Goal: Check status: Check status

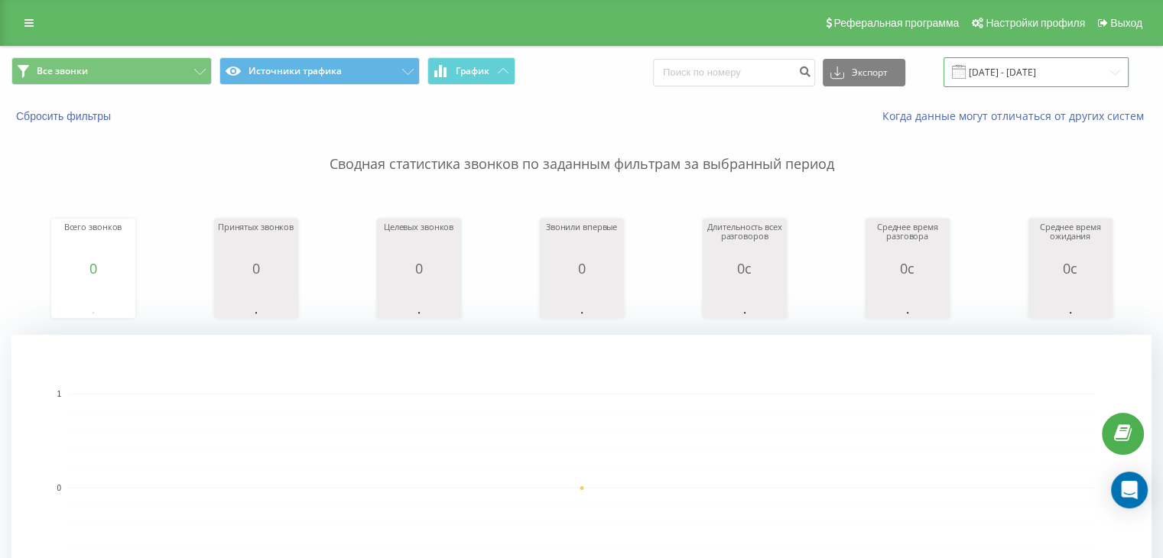
click at [1113, 77] on input "[DATE] - [DATE]" at bounding box center [1035, 72] width 185 height 30
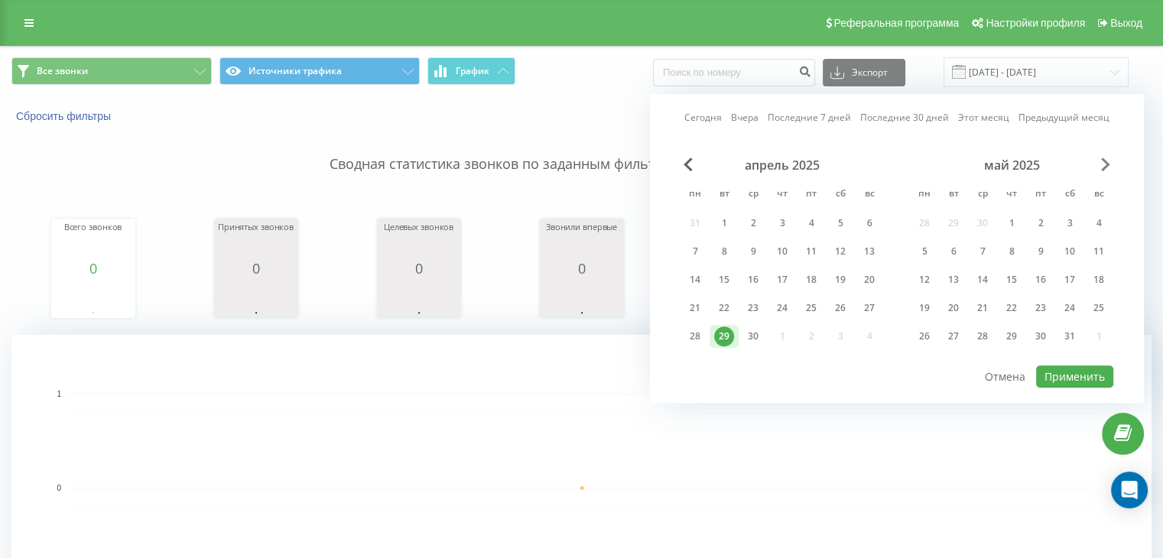
click at [1107, 157] on span "Next Month" at bounding box center [1105, 164] width 9 height 14
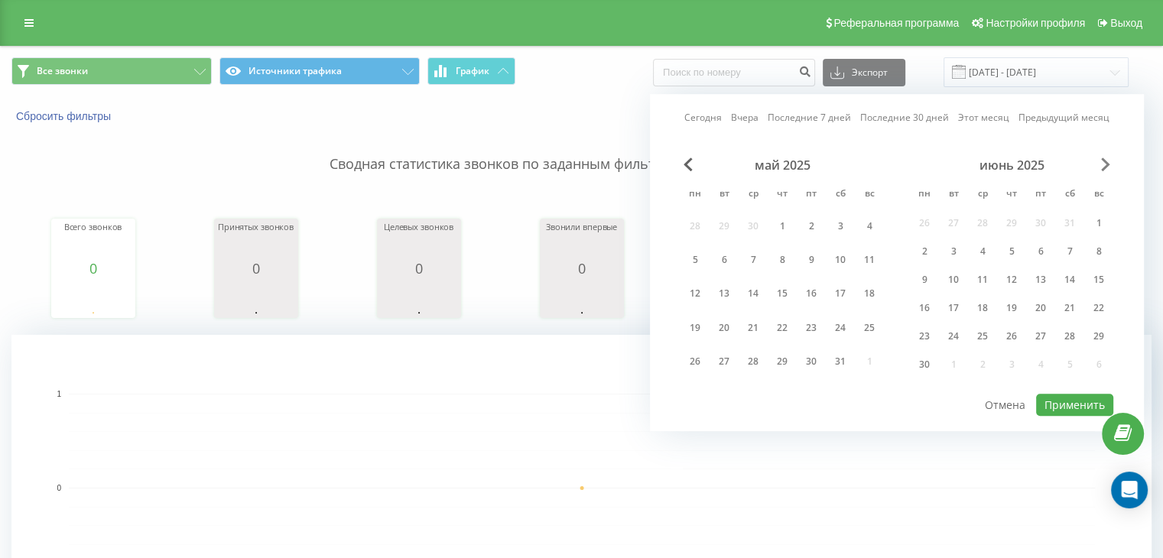
click at [1105, 159] on span "Next Month" at bounding box center [1105, 164] width 9 height 14
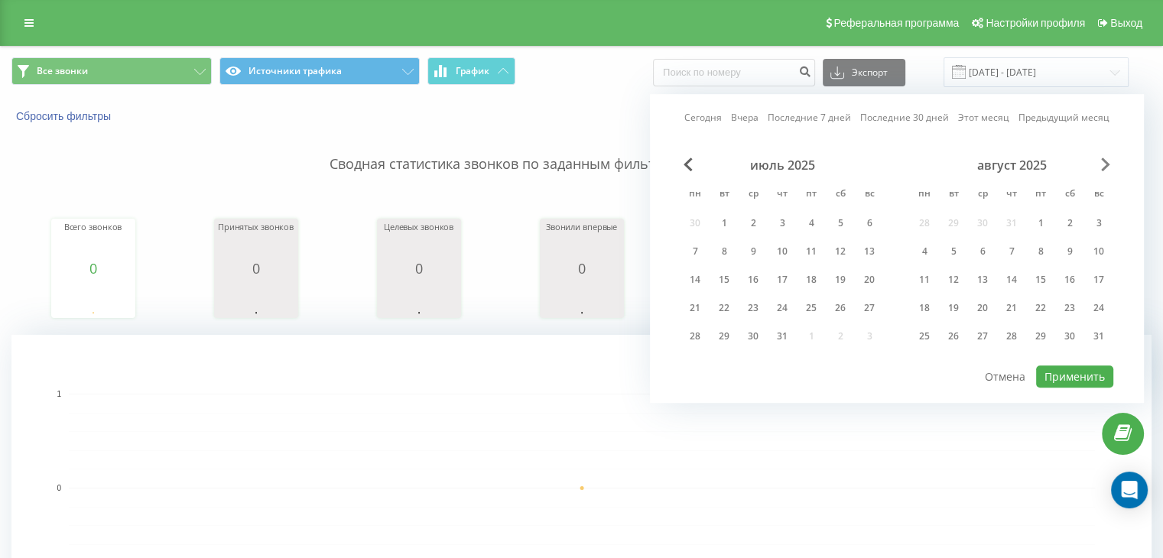
click at [1105, 159] on span "Next Month" at bounding box center [1105, 164] width 9 height 14
click at [801, 307] on div "22" at bounding box center [811, 308] width 20 height 20
click at [1085, 369] on button "Применить" at bounding box center [1074, 376] width 77 height 22
type input "[DATE] - [DATE]"
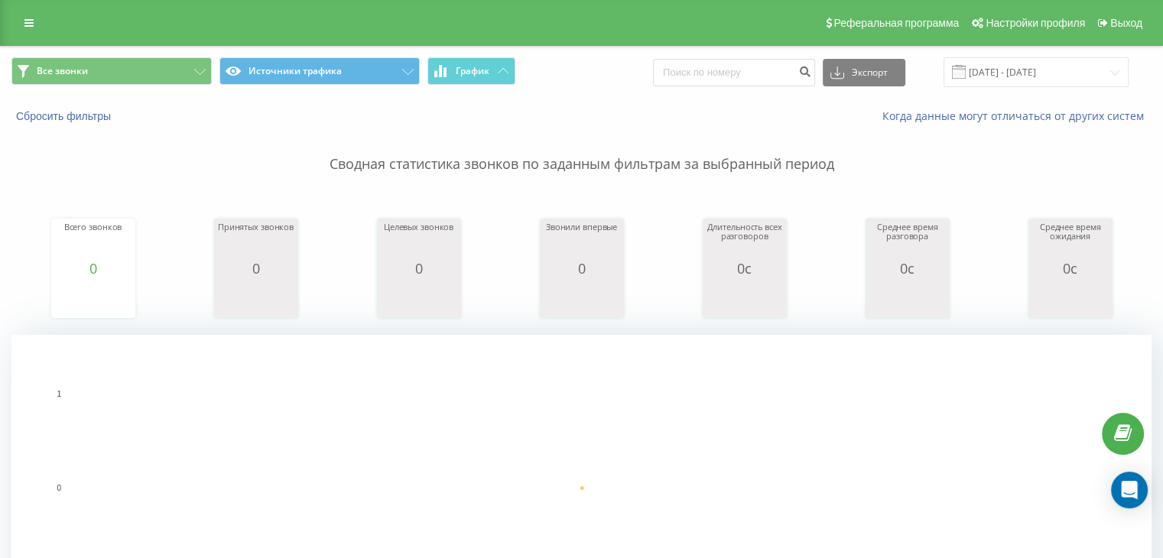
scroll to position [459, 0]
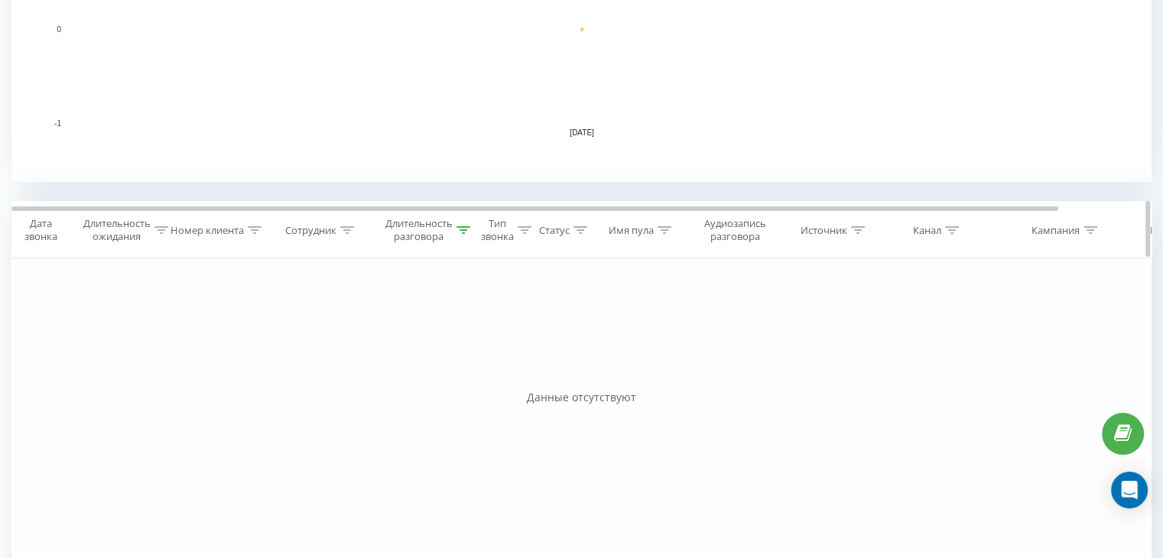
click at [465, 229] on icon at bounding box center [463, 230] width 14 height 8
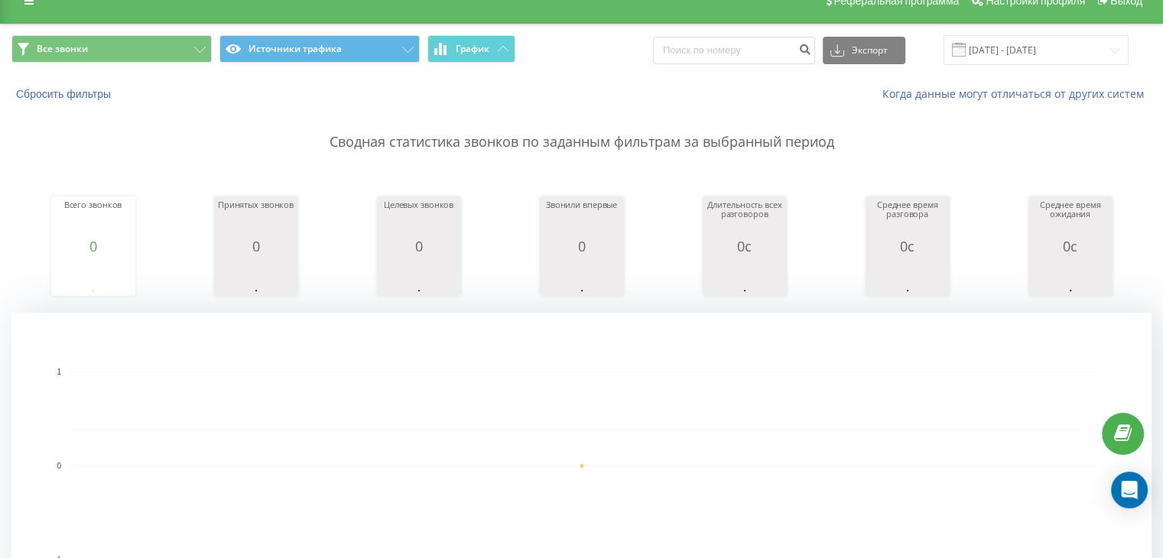
scroll to position [0, 0]
